Goal: Task Accomplishment & Management: Manage account settings

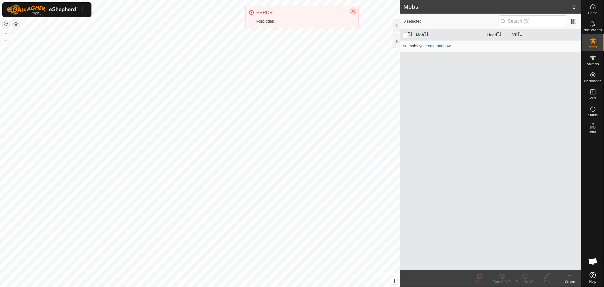
click at [353, 11] on icon "Close" at bounding box center [353, 12] width 4 height 4
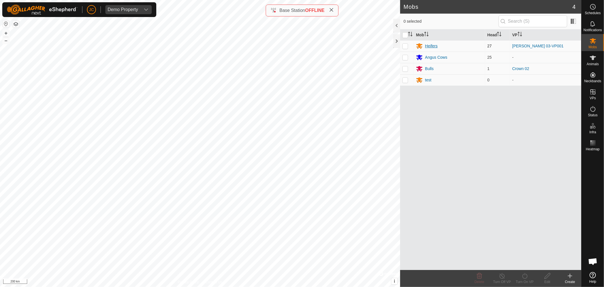
click at [432, 46] on div "Heifers" at bounding box center [431, 46] width 12 height 6
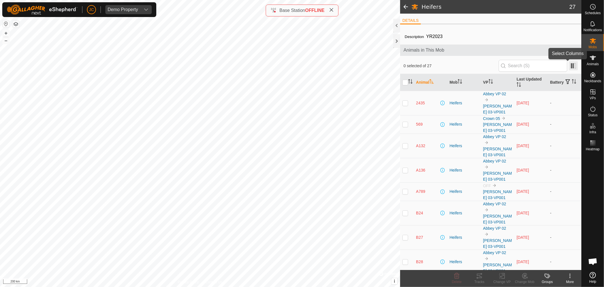
click at [570, 68] on span at bounding box center [573, 65] width 9 height 9
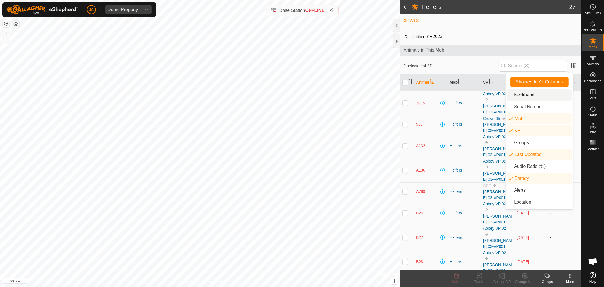
click at [420, 102] on span "2435" at bounding box center [420, 103] width 9 height 6
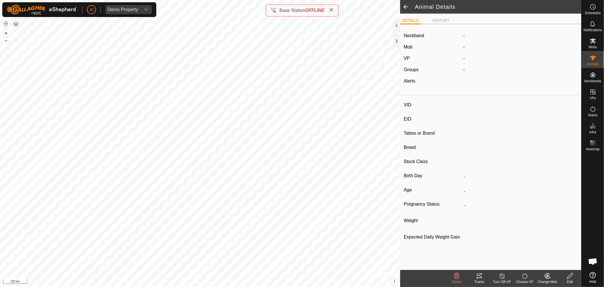
type input "2435"
type input "[CREDIT_CARD_NUMBER]"
type input "RanchX"
type input "Santa [PERSON_NAME]"
type input "Heifer"
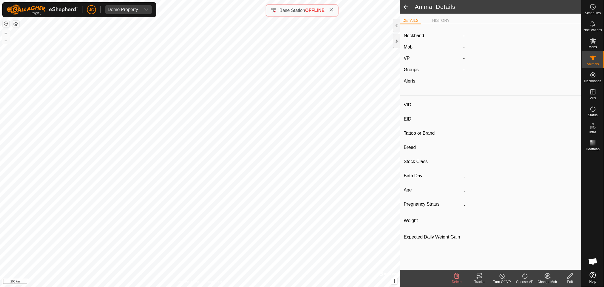
type input "08/2024"
type input "1 year 2 months"
type input "320 kg"
type input "-"
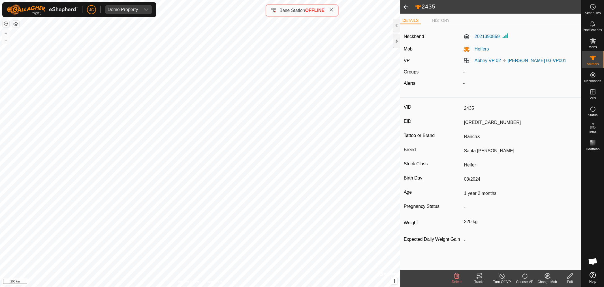
click at [446, 71] on div "Groups" at bounding box center [431, 72] width 59 height 7
click at [483, 36] on label "2021390859" at bounding box center [481, 36] width 37 height 7
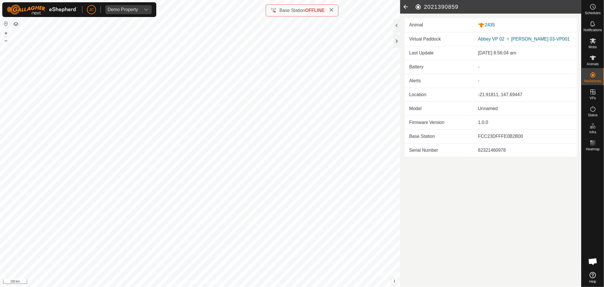
click at [435, 107] on td "Model" at bounding box center [439, 108] width 69 height 14
click at [590, 62] on span "Animals" at bounding box center [593, 63] width 12 height 3
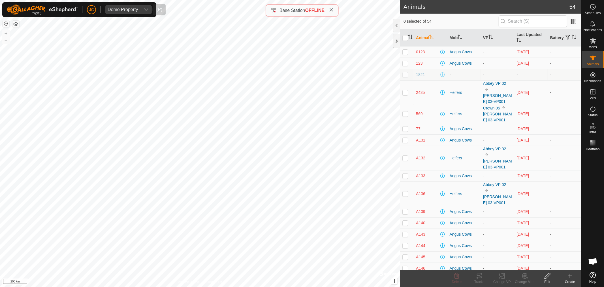
click at [139, 6] on span "Demo Property" at bounding box center [122, 9] width 35 height 9
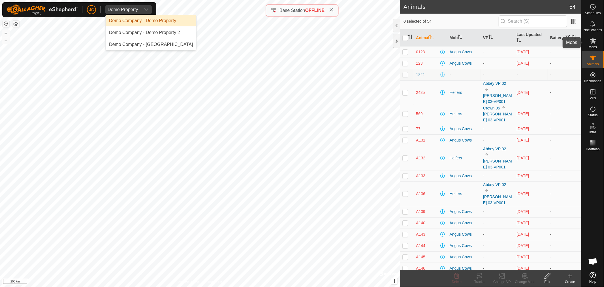
click at [589, 46] on span "Mobs" at bounding box center [593, 46] width 8 height 3
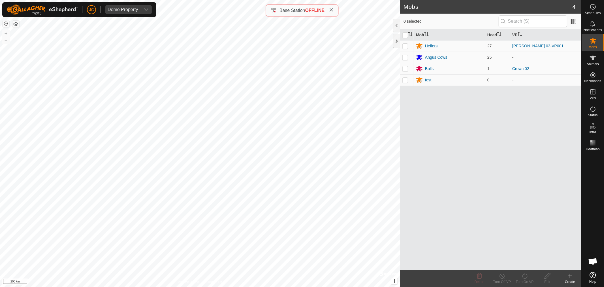
click at [431, 44] on div "Heifers" at bounding box center [431, 46] width 12 height 6
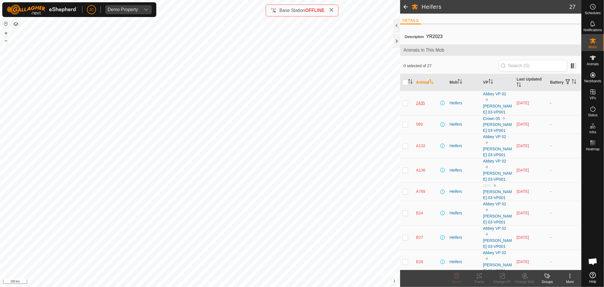
click at [425, 100] on span "2435" at bounding box center [420, 103] width 9 height 6
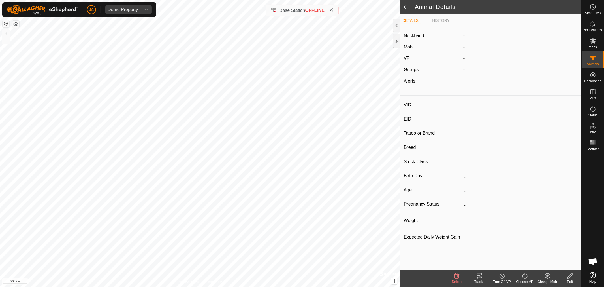
type input "2435"
type input "[CREDIT_CARD_NUMBER]"
type input "RanchX"
type input "Santa [PERSON_NAME]"
type input "Heifer"
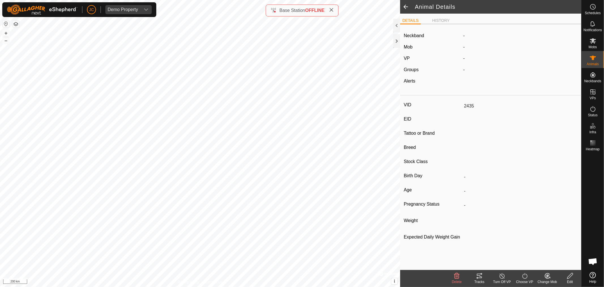
type input "08/2024"
type input "1 year 2 months"
type input "320 kg"
type input "-"
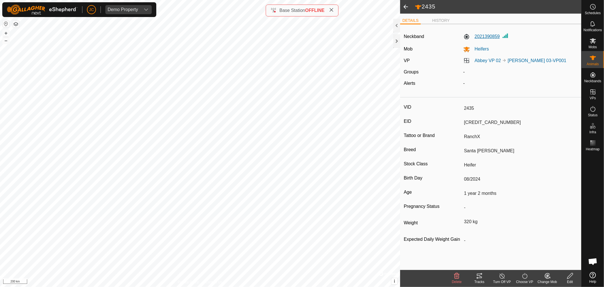
click at [485, 36] on label "2021390859" at bounding box center [481, 36] width 37 height 7
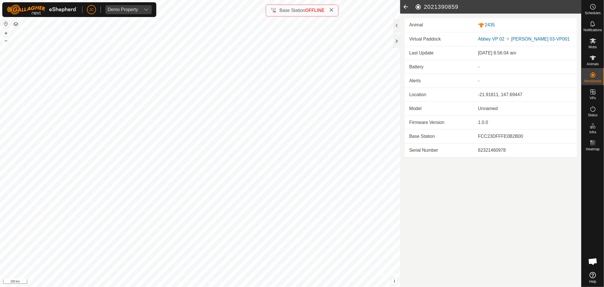
click at [431, 107] on td "Model" at bounding box center [439, 108] width 69 height 14
